Goal: Task Accomplishment & Management: Use online tool/utility

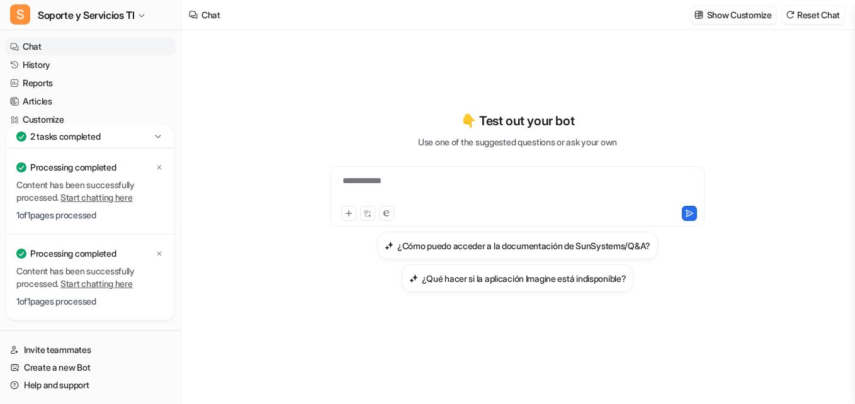
click at [733, 13] on p "Show Customize" at bounding box center [739, 14] width 65 height 13
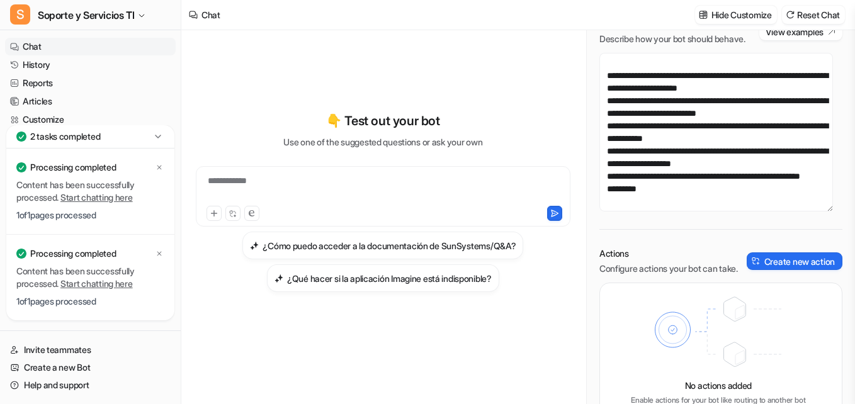
scroll to position [1032, 0]
click at [725, 18] on p "Hide Customize" at bounding box center [741, 14] width 60 height 13
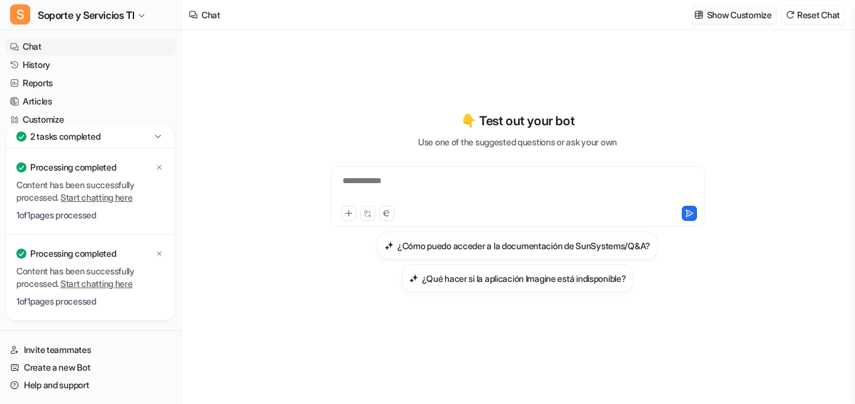
scroll to position [30164, 0]
click at [51, 118] on link "Customize" at bounding box center [90, 120] width 171 height 18
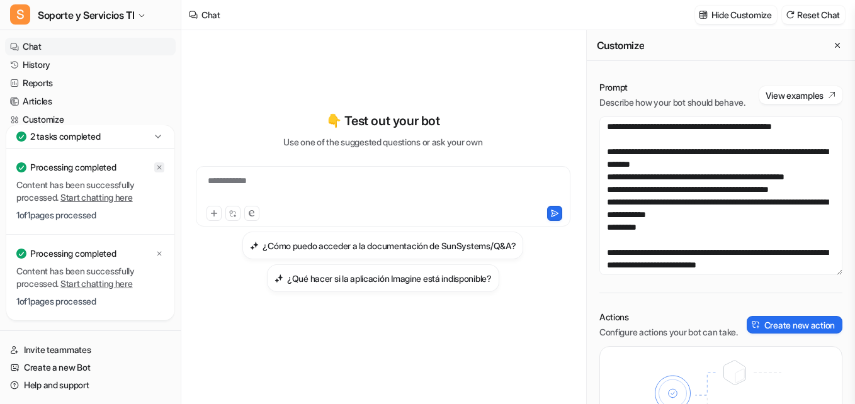
click at [157, 171] on div at bounding box center [159, 167] width 10 height 10
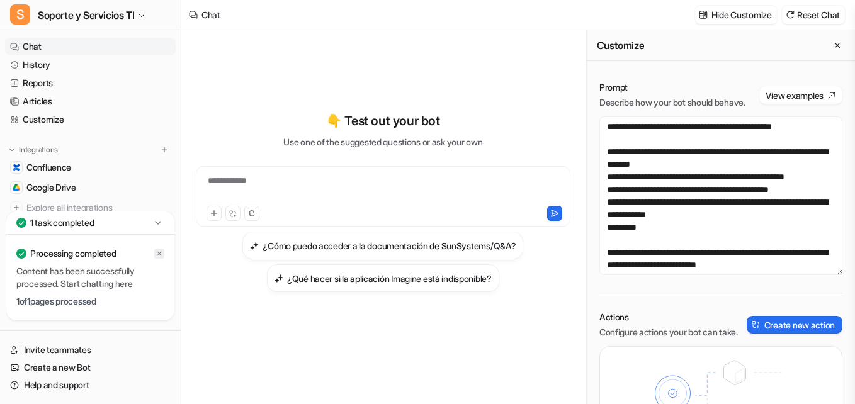
click at [159, 254] on icon at bounding box center [159, 254] width 4 height 4
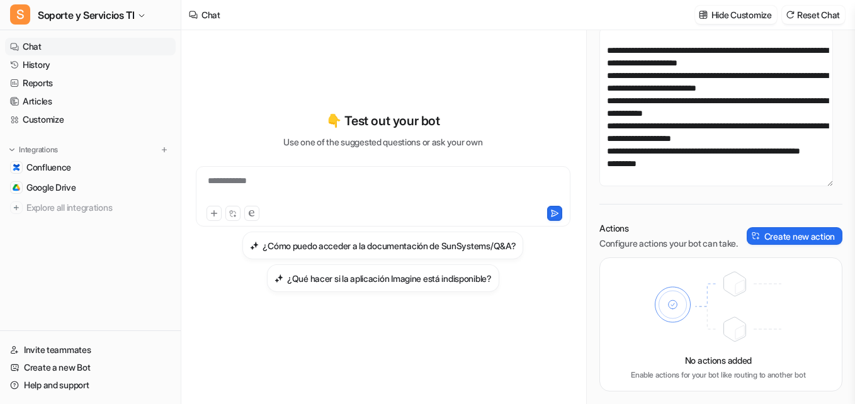
scroll to position [103, 0]
click at [784, 237] on button "Create new action" at bounding box center [795, 236] width 96 height 18
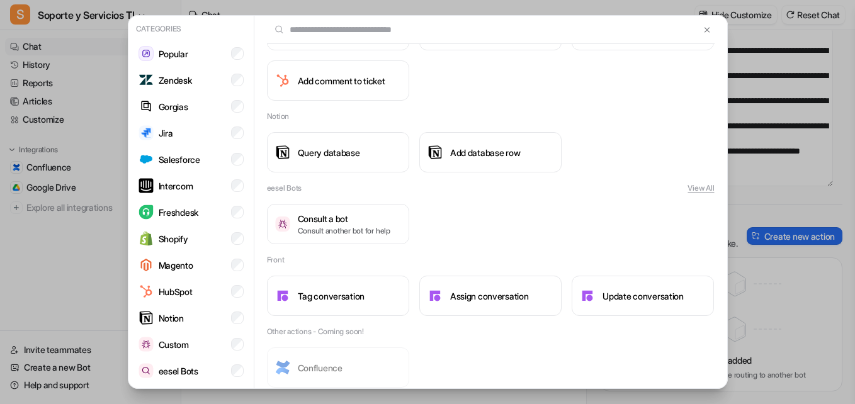
scroll to position [1103, 0]
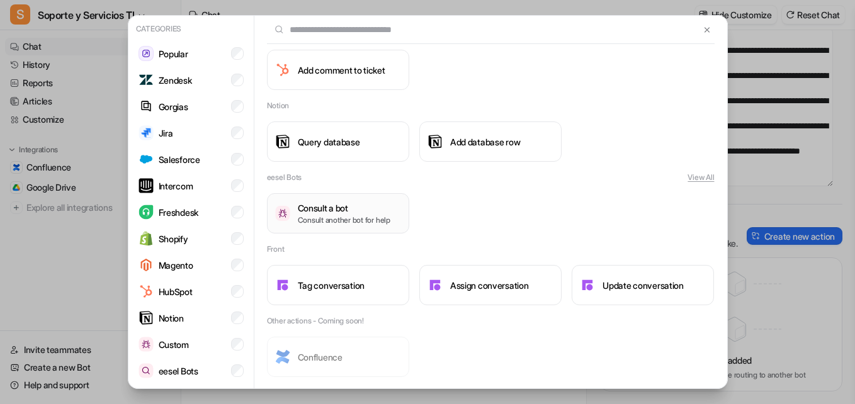
click at [310, 233] on button "Consult a bot Consult another bot for help" at bounding box center [338, 213] width 142 height 40
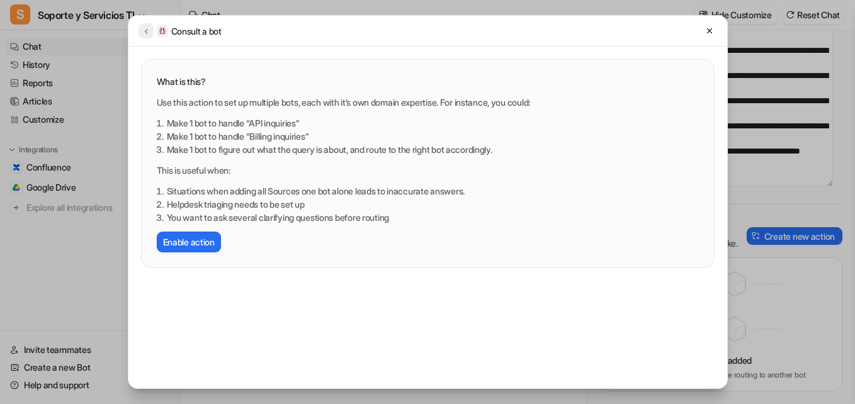
click at [147, 32] on icon at bounding box center [146, 30] width 9 height 9
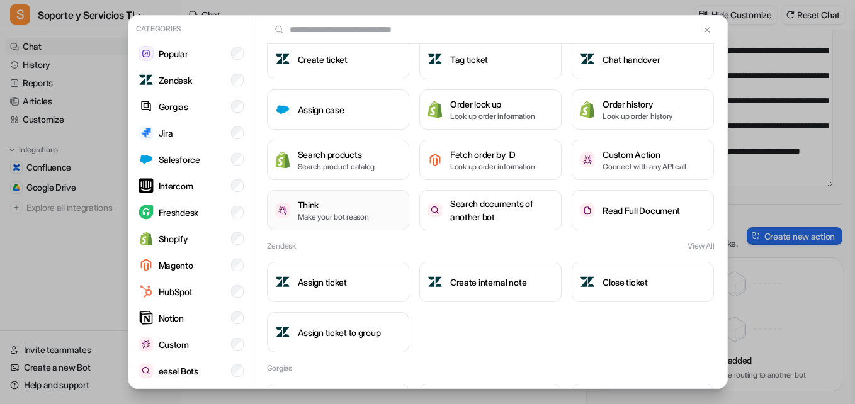
scroll to position [0, 0]
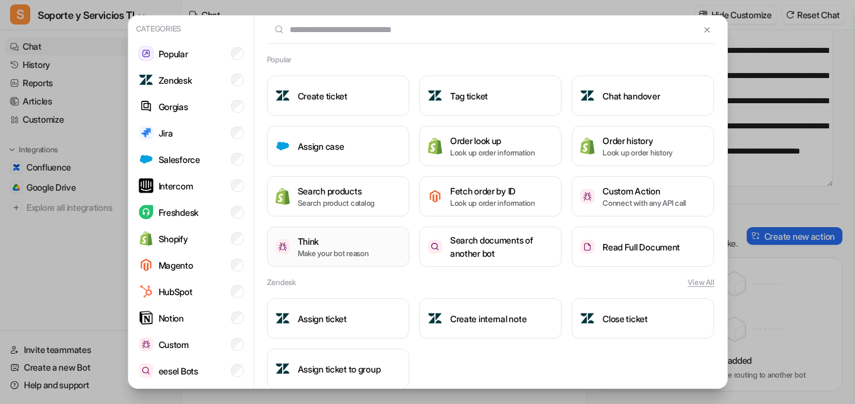
click at [339, 254] on p "Make your bot reason" at bounding box center [333, 253] width 71 height 11
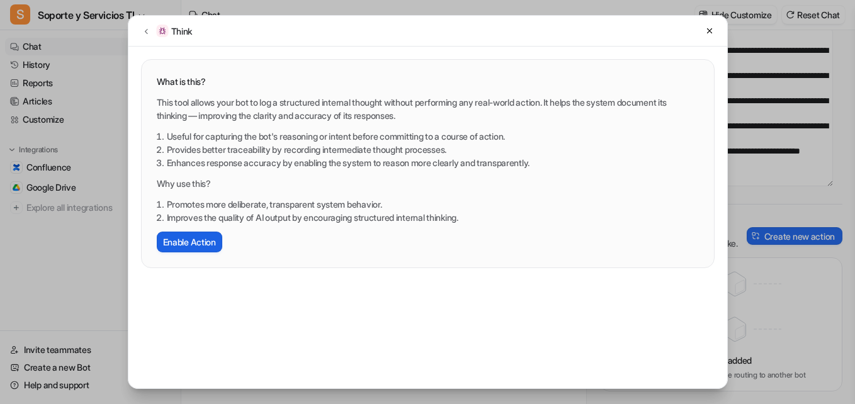
click at [191, 240] on button "Enable Action" at bounding box center [189, 242] width 65 height 21
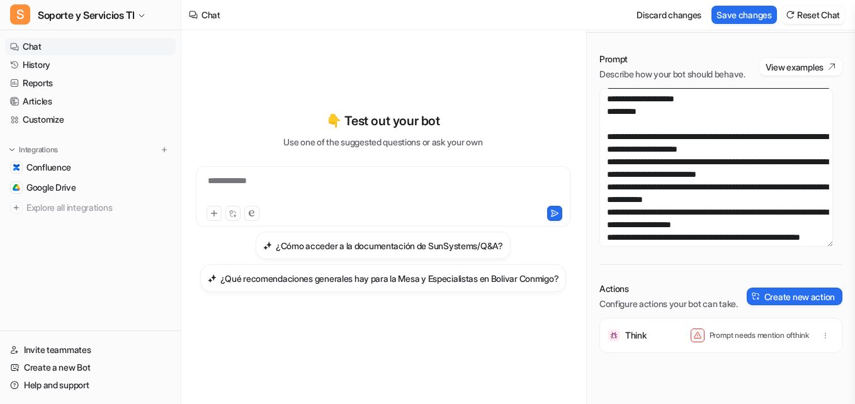
scroll to position [81, 0]
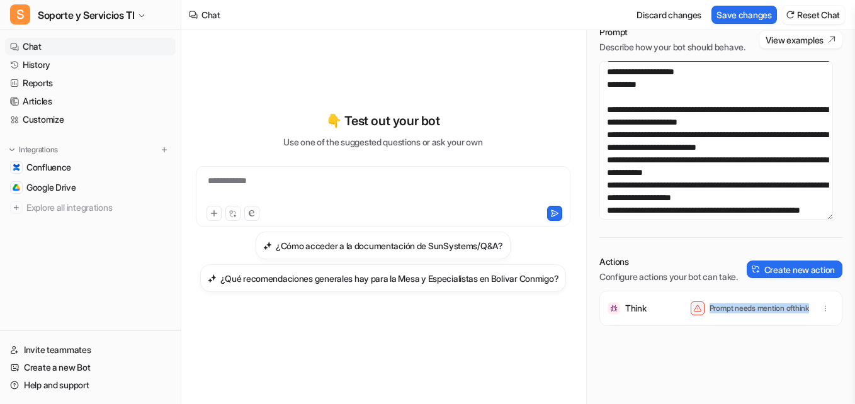
drag, startPoint x: 699, startPoint y: 302, endPoint x: 736, endPoint y: 327, distance: 44.5
click at [736, 327] on div "Think Prompt needs mention of think" at bounding box center [720, 341] width 243 height 101
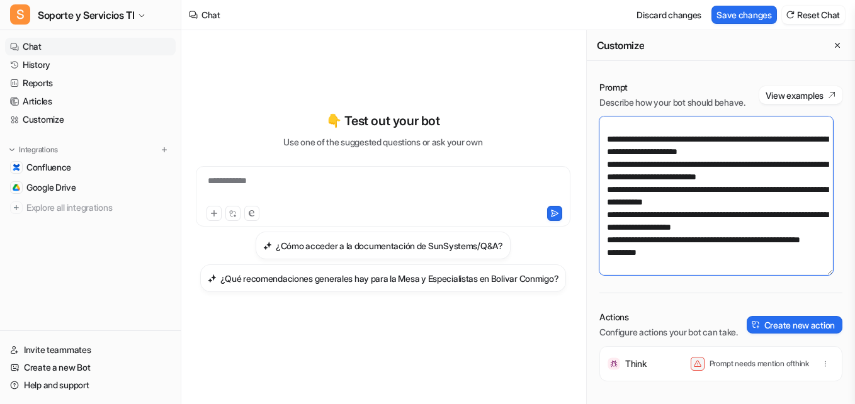
scroll to position [1070, 0]
drag, startPoint x: 606, startPoint y: 140, endPoint x: 747, endPoint y: 281, distance: 200.3
click at [747, 275] on textarea at bounding box center [716, 195] width 234 height 159
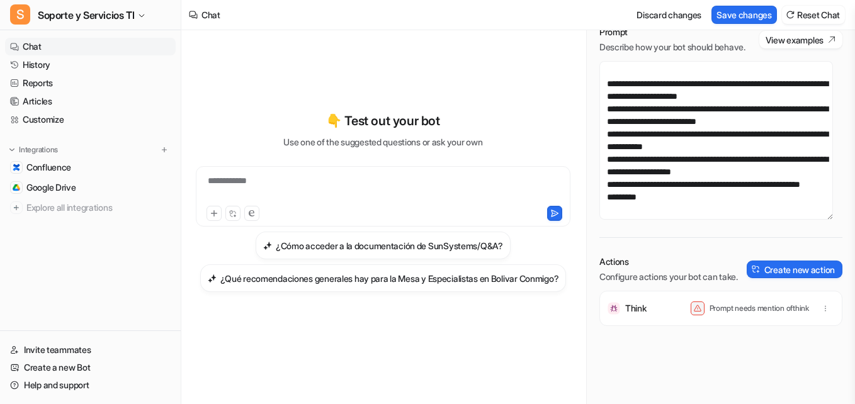
scroll to position [81, 0]
drag, startPoint x: 700, startPoint y: 302, endPoint x: 739, endPoint y: 322, distance: 43.6
click at [739, 322] on div "Think Prompt needs mention of think" at bounding box center [721, 308] width 232 height 35
copy p "Prompt needs mention of think"
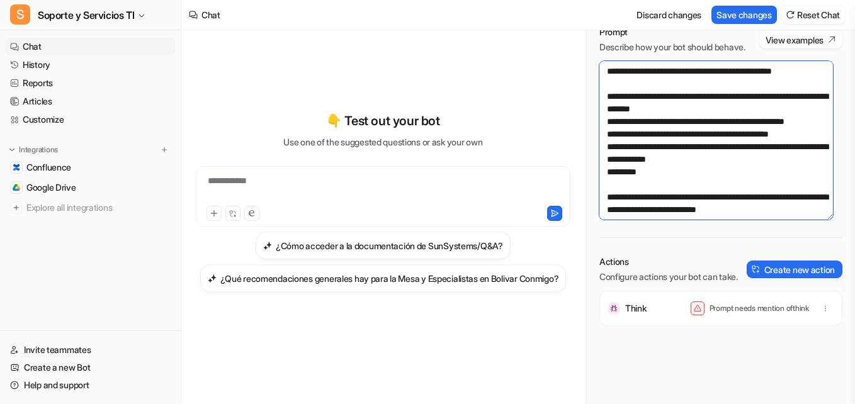
scroll to position [0, 0]
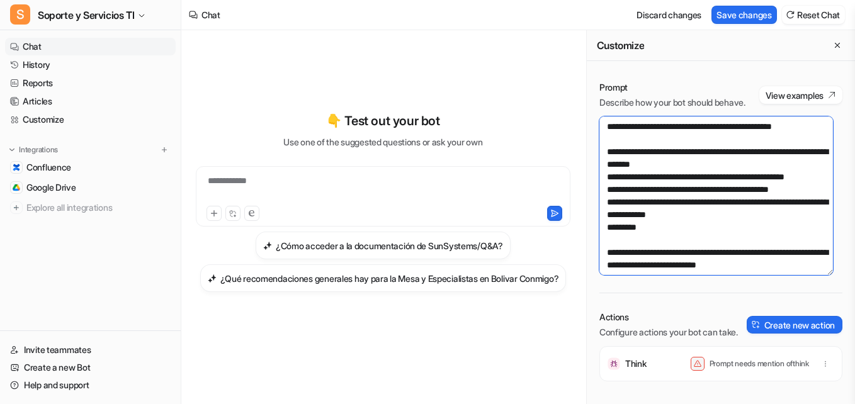
drag, startPoint x: 677, startPoint y: 179, endPoint x: 591, endPoint y: -47, distance: 241.1
click at [591, 0] on html "**********" at bounding box center [427, 202] width 855 height 404
paste textarea "**********"
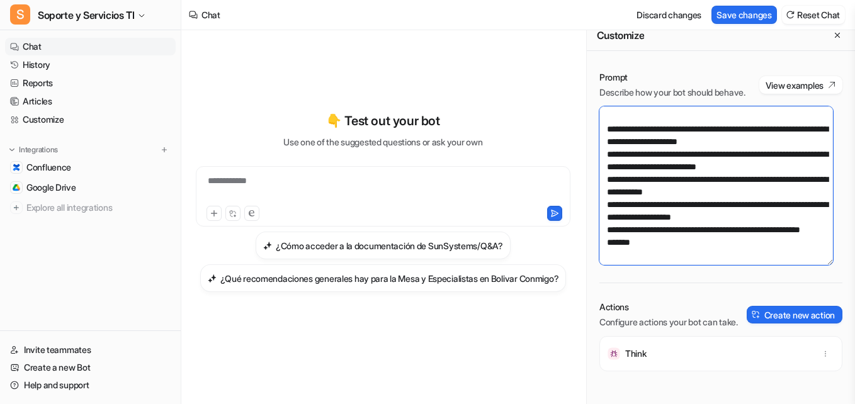
scroll to position [6, 0]
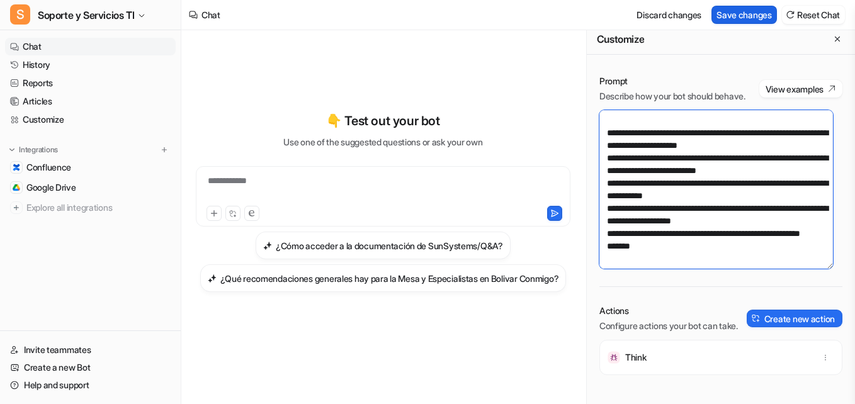
type textarea "**********"
click at [736, 20] on button "Save changes" at bounding box center [743, 15] width 65 height 18
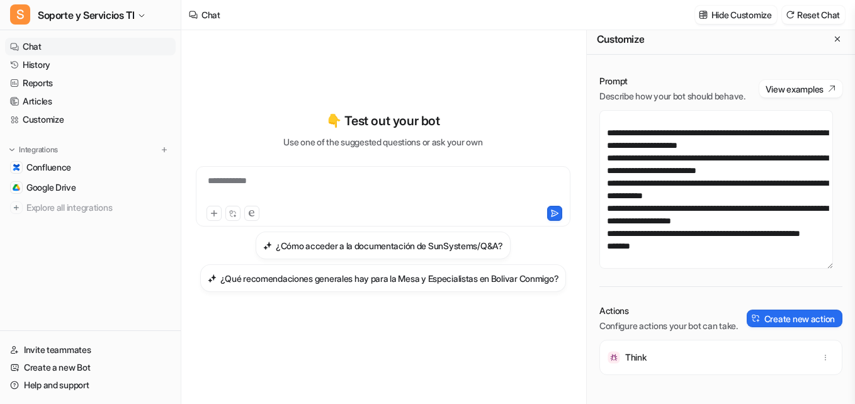
scroll to position [81, 0]
